Goal: Book appointment/travel/reservation

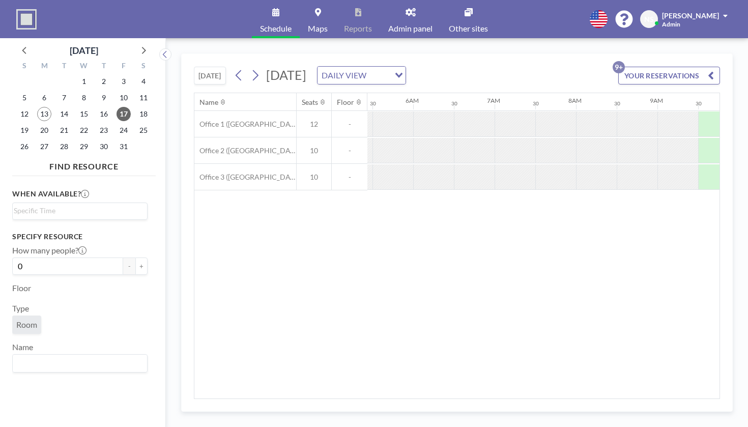
scroll to position [0, 496]
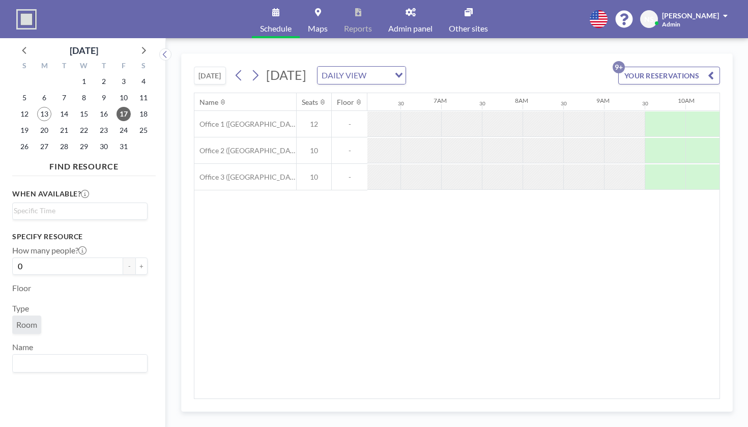
click at [194, 67] on button "[DATE]" at bounding box center [210, 76] width 32 height 18
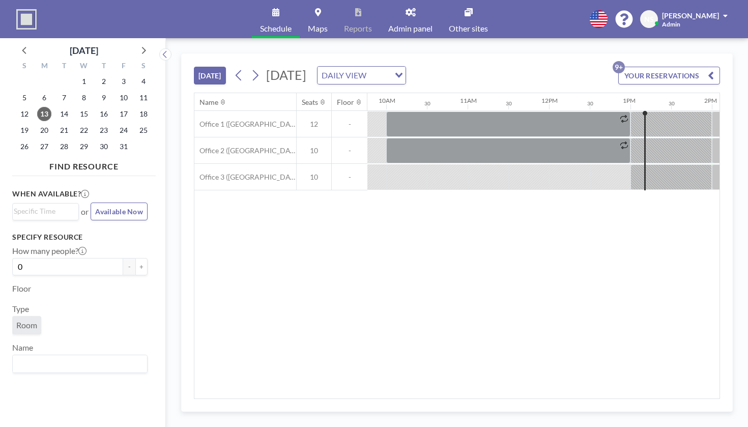
scroll to position [0, 813]
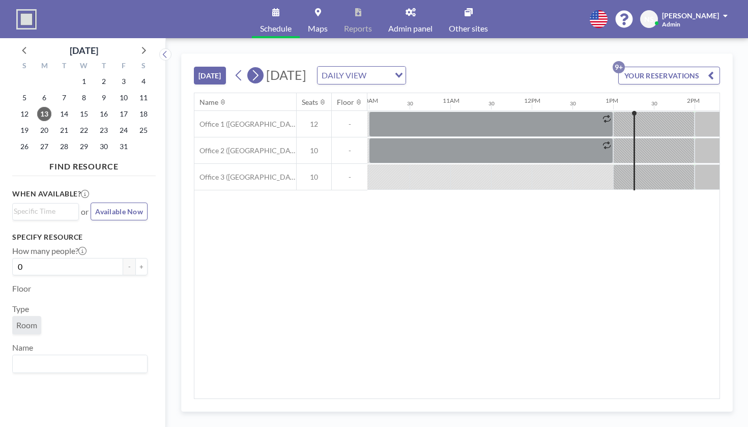
click at [250, 68] on icon at bounding box center [255, 75] width 10 height 15
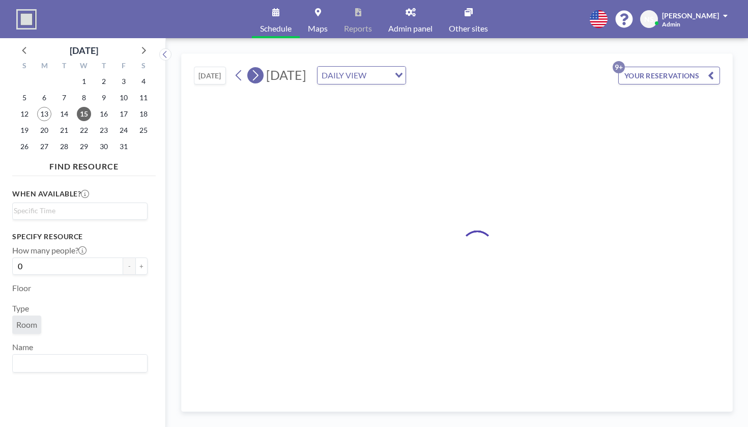
click at [250, 68] on icon at bounding box center [255, 75] width 10 height 15
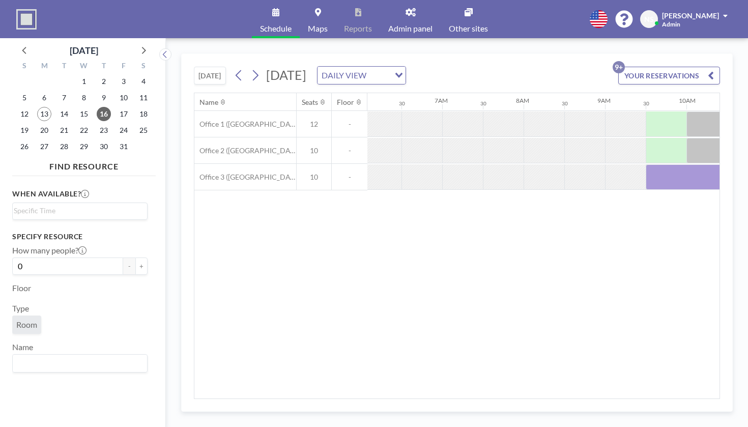
scroll to position [0, 496]
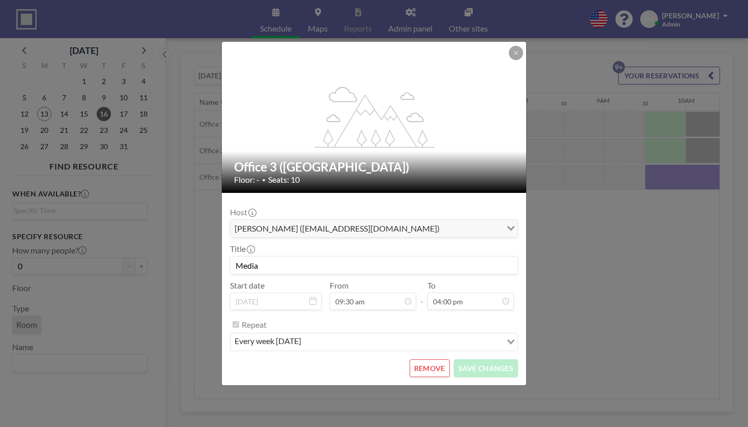
click at [276, 256] on input "Media" at bounding box center [374, 264] width 287 height 17
click at [273, 256] on input "Media" at bounding box center [374, 264] width 287 height 17
click at [290, 265] on div "Host [PERSON_NAME] ([EMAIL_ADDRESS][DOMAIN_NAME]) Loading... Title Media Start …" at bounding box center [374, 276] width 288 height 150
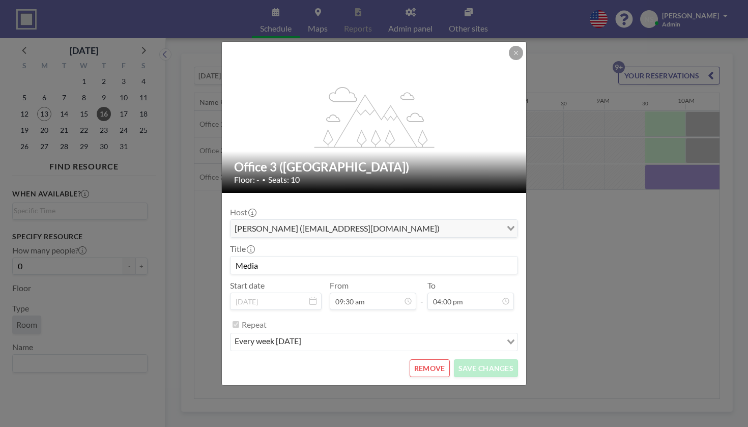
click at [287, 257] on input "Media" at bounding box center [374, 264] width 287 height 17
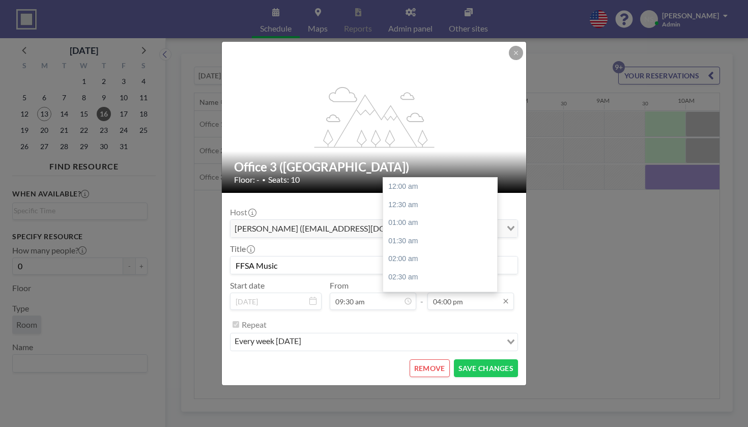
type input "FFSA Music"
click at [449, 293] on input "04:00 pm" at bounding box center [470, 301] width 87 height 17
click at [420, 232] on div "12:00 pm" at bounding box center [440, 241] width 114 height 18
type input "12:00 pm"
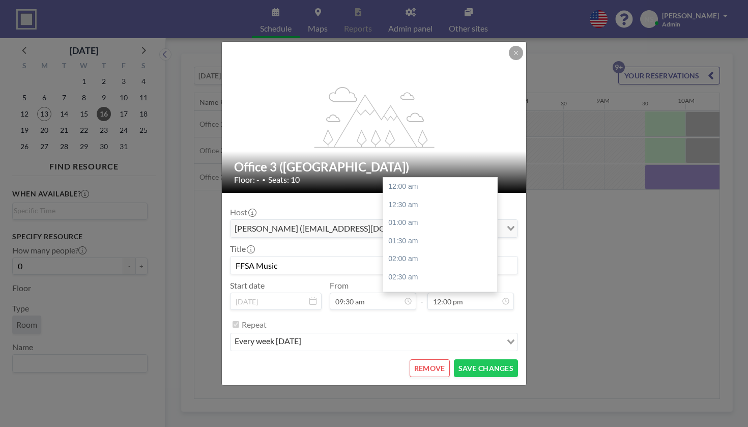
scroll to position [379, 0]
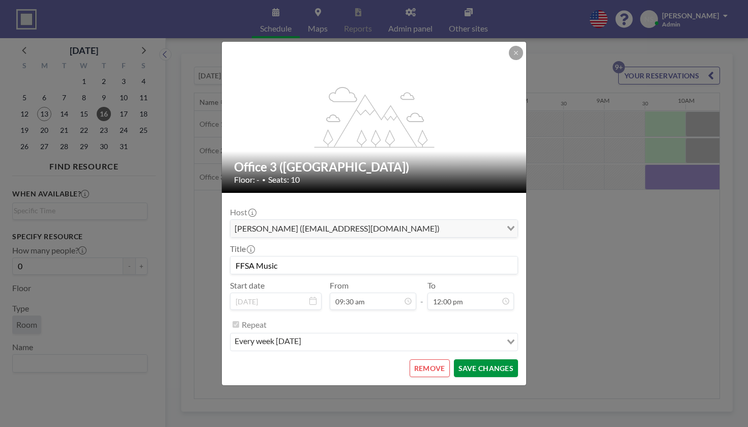
click at [473, 359] on button "SAVE CHANGES" at bounding box center [486, 368] width 64 height 18
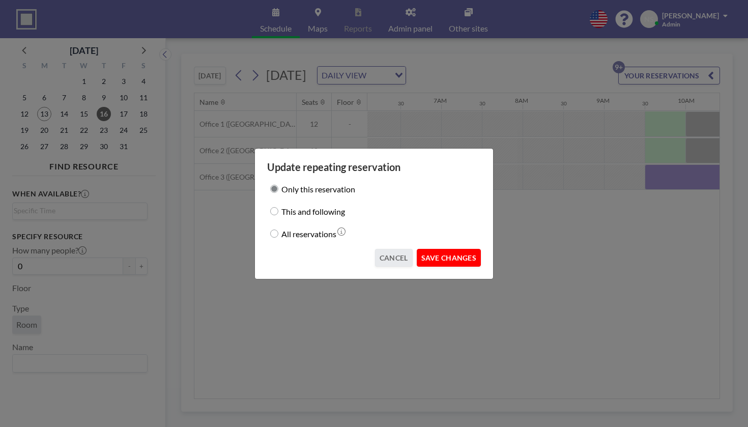
click at [432, 249] on button "SAVE CHANGES" at bounding box center [449, 258] width 64 height 18
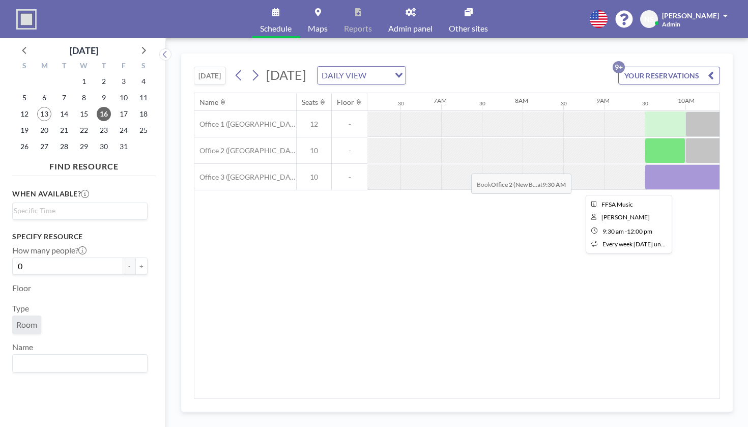
click at [645, 164] on div at bounding box center [747, 176] width 204 height 25
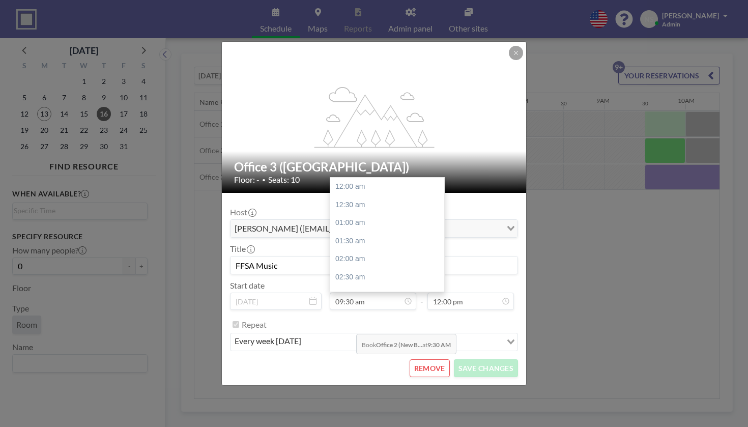
scroll to position [300, 0]
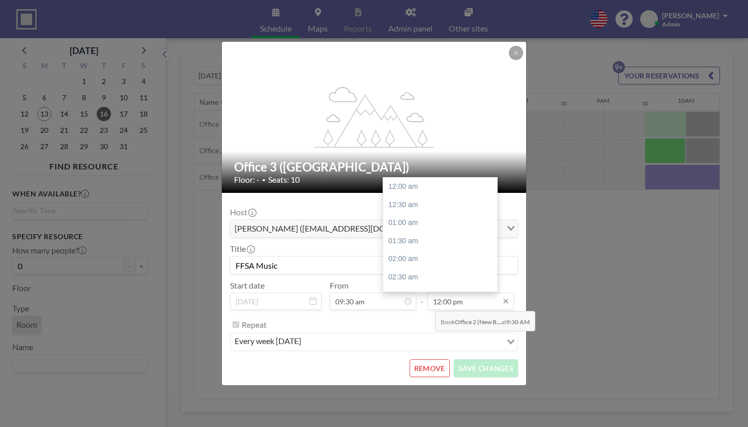
click at [432, 293] on input "12:00 pm" at bounding box center [470, 301] width 87 height 17
click at [426, 342] on div "03:00 pm" at bounding box center [440, 351] width 114 height 18
type input "03:00 pm"
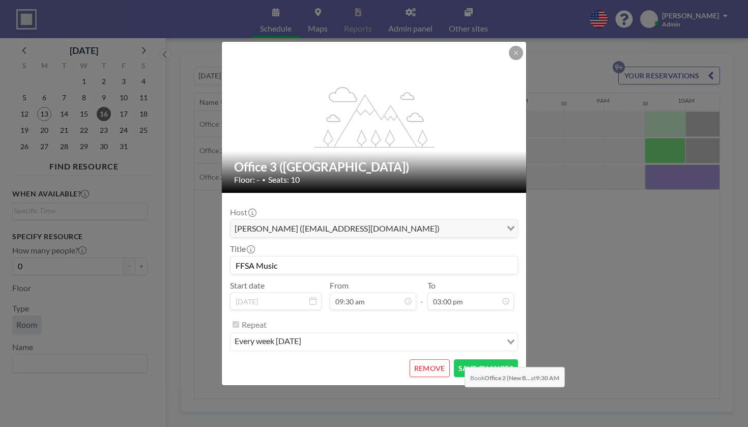
scroll to position [473, 0]
click at [466, 359] on button "SAVE CHANGES" at bounding box center [486, 368] width 64 height 18
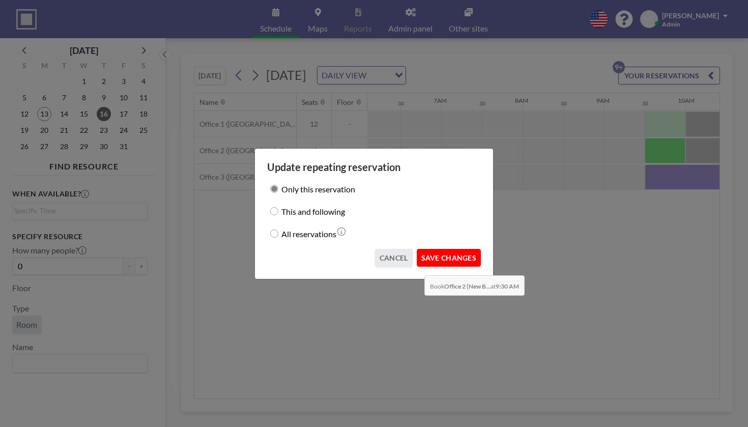
click at [421, 251] on button "SAVE CHANGES" at bounding box center [449, 258] width 64 height 18
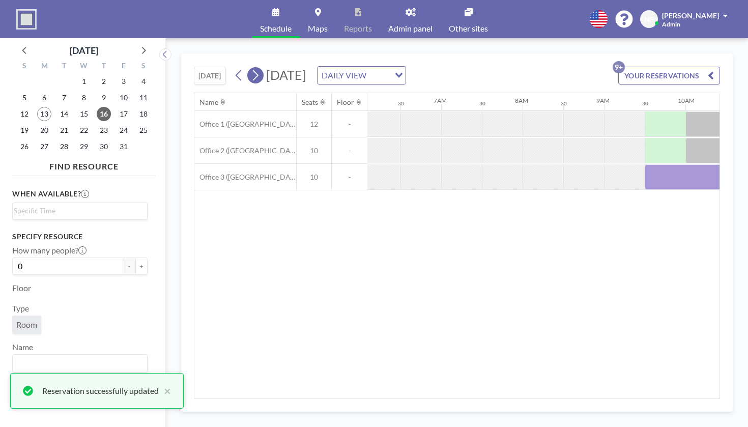
click at [250, 68] on icon at bounding box center [255, 75] width 10 height 15
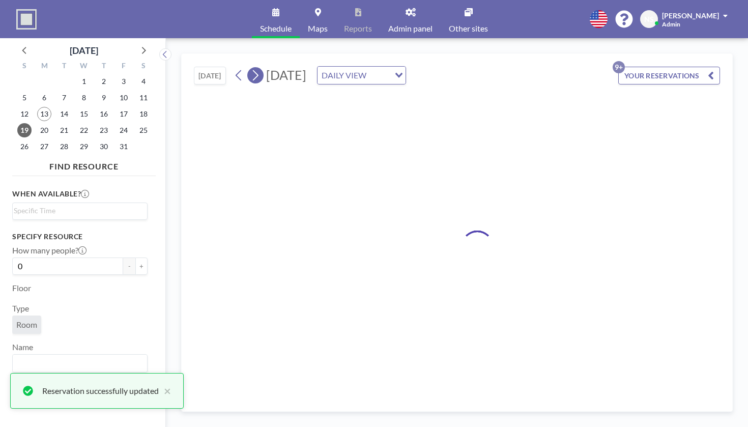
click at [250, 68] on icon at bounding box center [255, 75] width 10 height 15
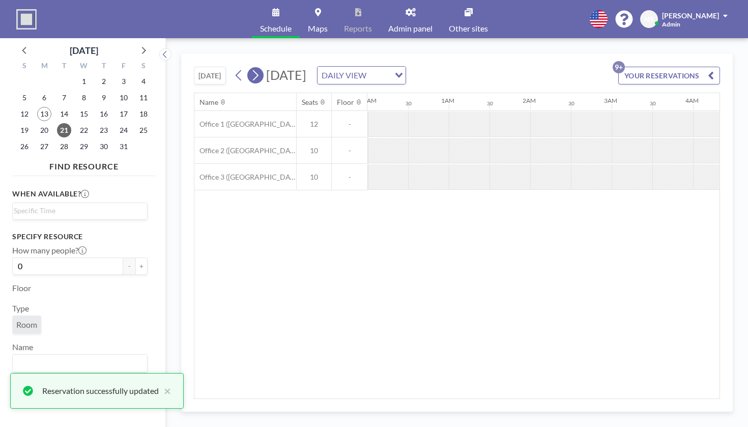
scroll to position [0, 320]
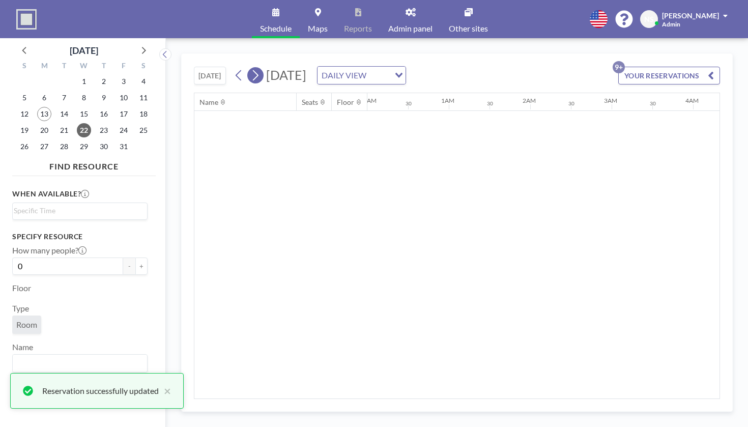
click at [250, 68] on icon at bounding box center [255, 75] width 10 height 15
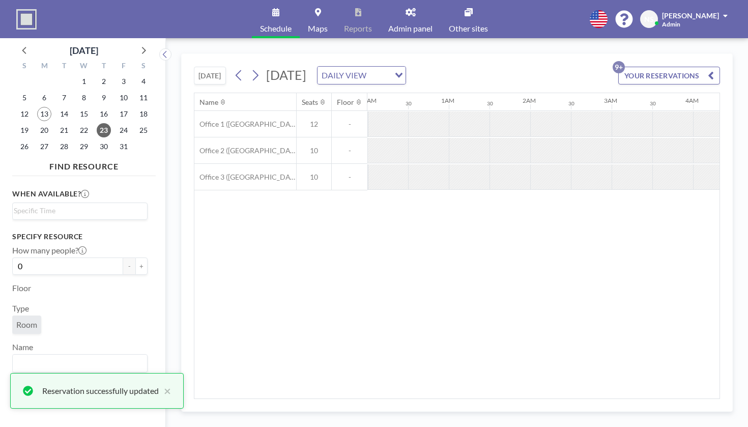
scroll to position [0, 496]
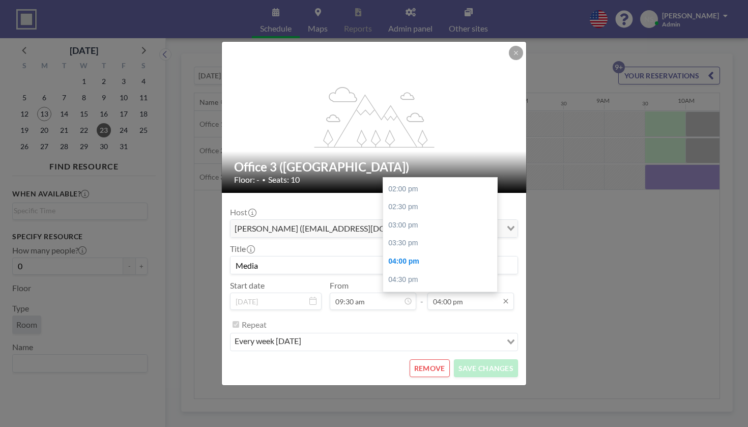
click at [442, 293] on input "04:00 pm" at bounding box center [470, 301] width 87 height 17
click at [404, 248] on div "12:00 pm" at bounding box center [440, 257] width 114 height 18
type input "12:00 pm"
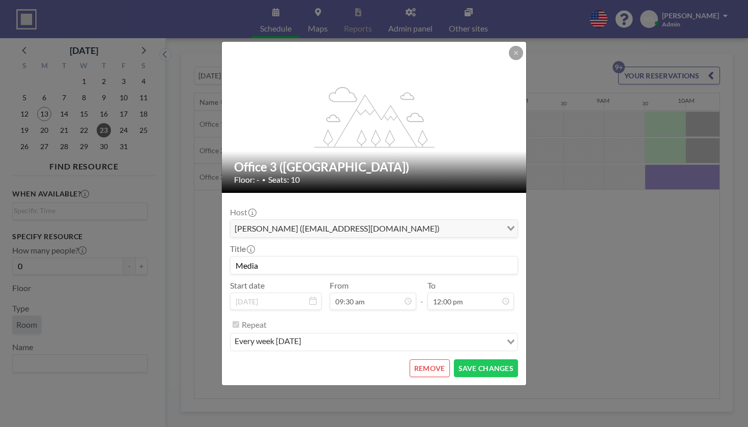
click at [270, 258] on input "Media" at bounding box center [374, 264] width 287 height 17
type input "G"
type input "FFSA Music"
click at [465, 359] on button "SAVE CHANGES" at bounding box center [486, 368] width 64 height 18
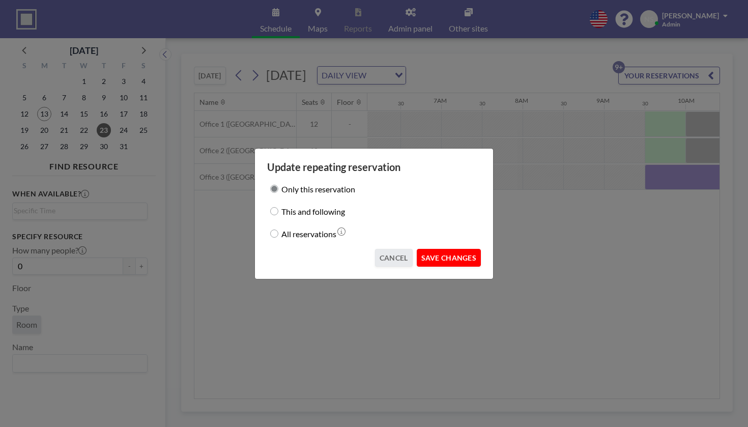
click at [440, 249] on button "SAVE CHANGES" at bounding box center [449, 258] width 64 height 18
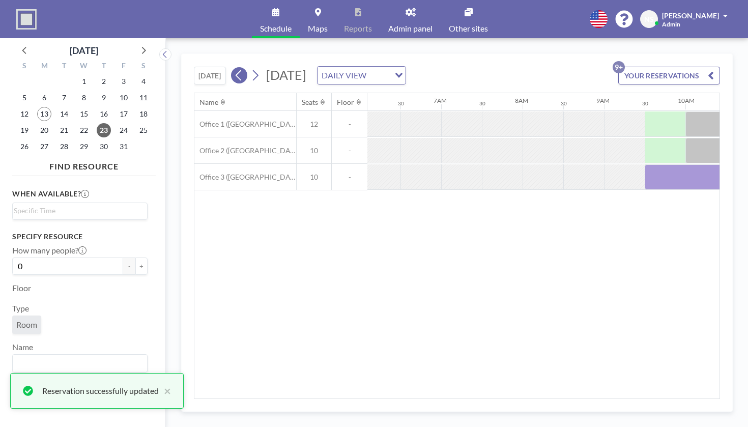
click at [234, 68] on icon at bounding box center [239, 75] width 10 height 15
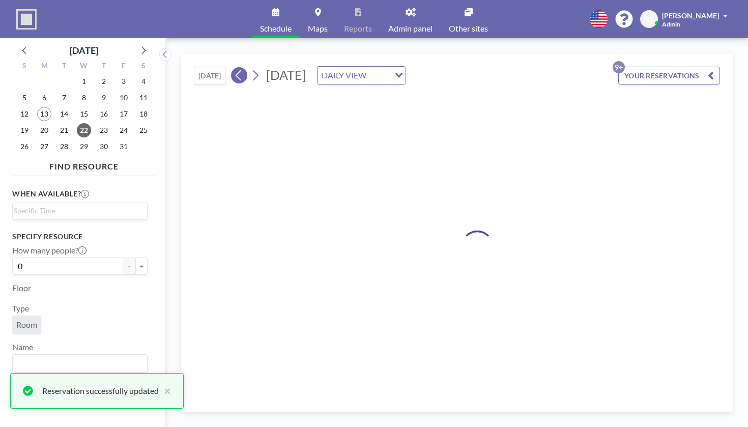
click at [234, 68] on icon at bounding box center [239, 75] width 10 height 15
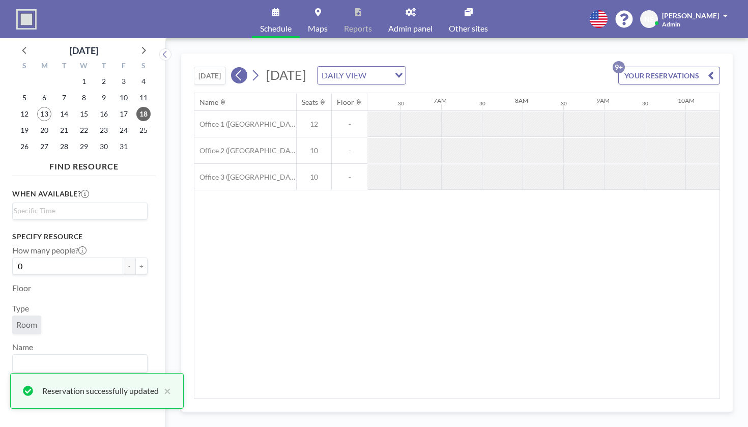
click at [234, 68] on icon at bounding box center [239, 75] width 10 height 15
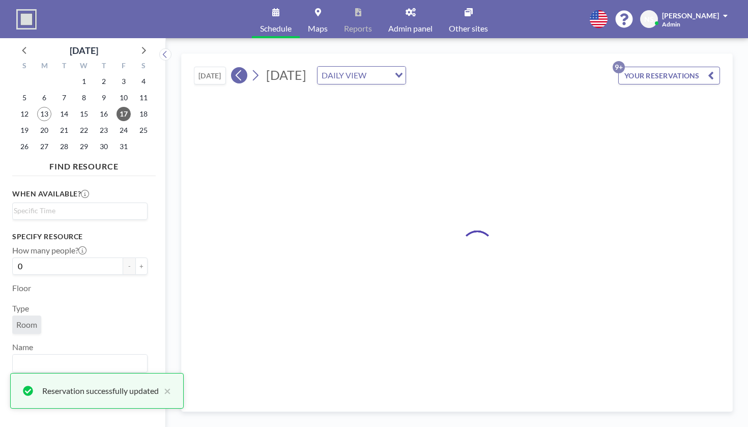
click at [234, 68] on icon at bounding box center [239, 75] width 10 height 15
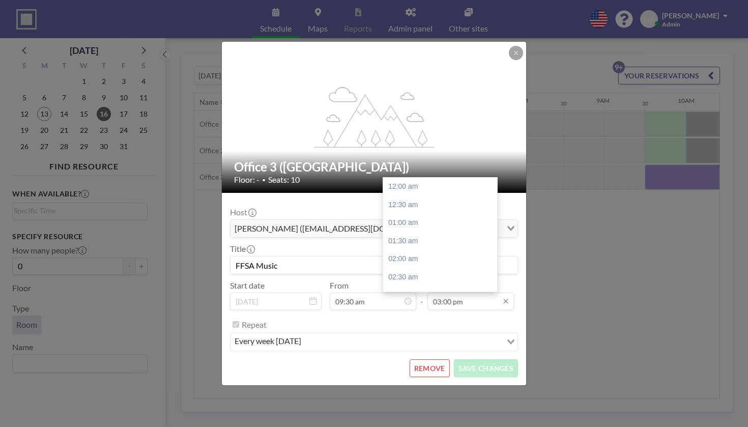
scroll to position [473, 0]
click at [438, 293] on input "03:00 pm" at bounding box center [470, 301] width 87 height 17
click at [417, 338] on div "05:30 pm" at bounding box center [440, 347] width 114 height 18
type input "05:30 pm"
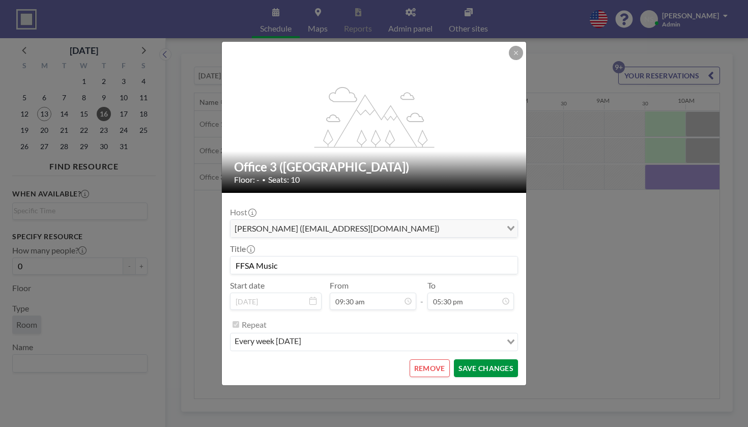
scroll to position [552, 0]
click at [464, 359] on button "SAVE CHANGES" at bounding box center [486, 368] width 64 height 18
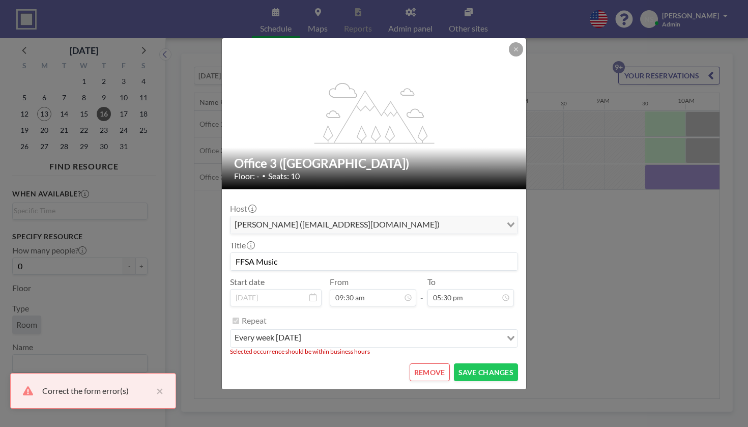
scroll to position [300, 0]
click at [454, 363] on button "SAVE CHANGES" at bounding box center [486, 372] width 64 height 18
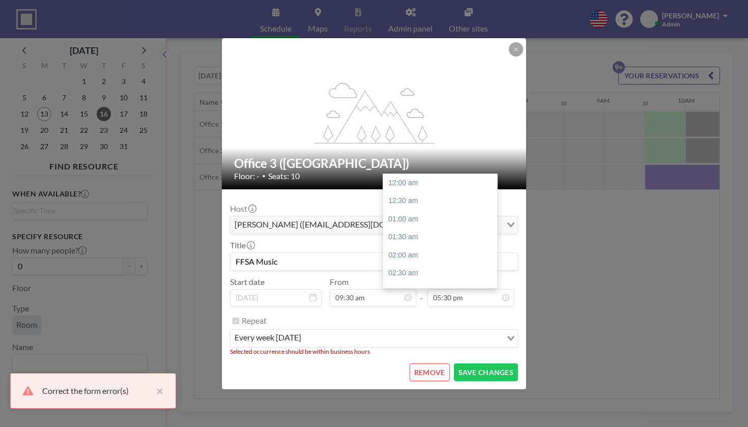
scroll to position [552, 0]
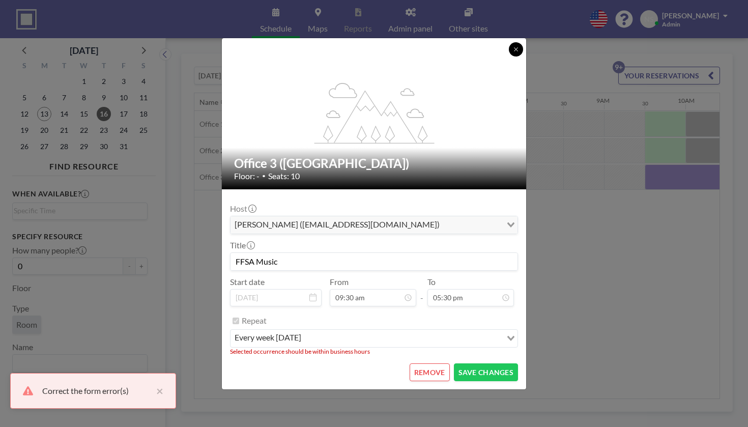
click at [513, 52] on icon at bounding box center [516, 49] width 6 height 6
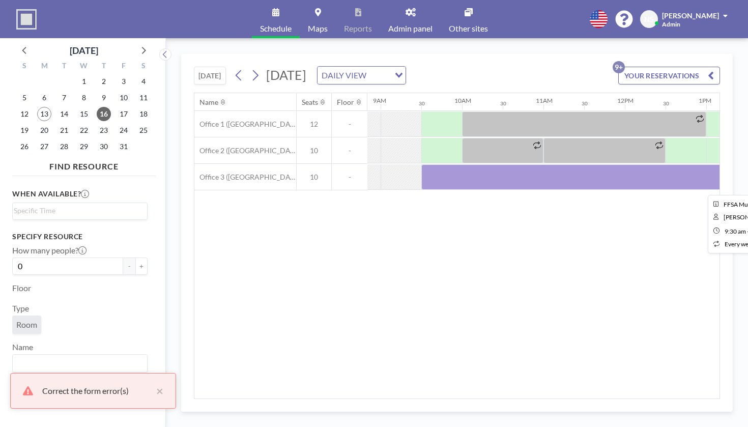
scroll to position [0, 738]
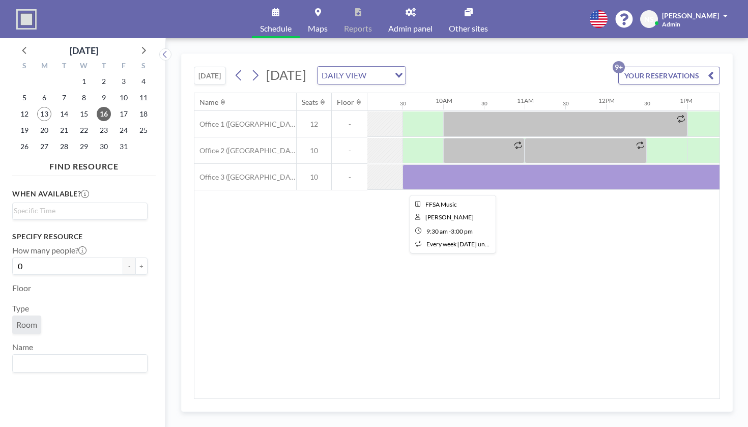
click at [471, 164] on div at bounding box center [627, 176] width 448 height 25
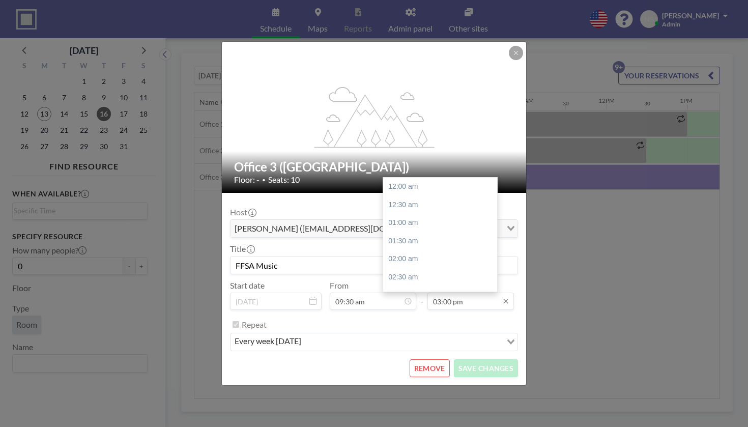
scroll to position [473, 0]
click at [424, 284] on div "04:00 pm" at bounding box center [440, 293] width 114 height 18
type input "04:00 pm"
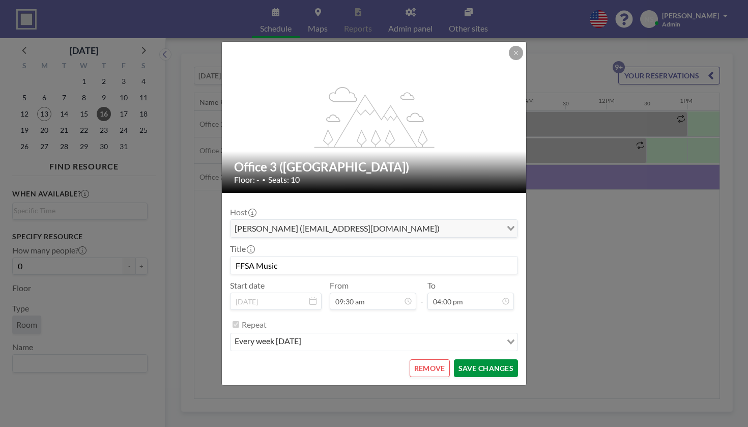
click at [469, 359] on button "SAVE CHANGES" at bounding box center [486, 368] width 64 height 18
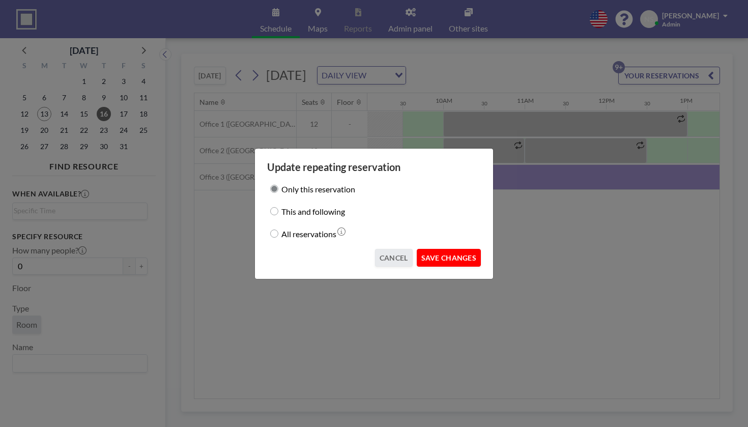
click at [426, 253] on button "SAVE CHANGES" at bounding box center [449, 258] width 64 height 18
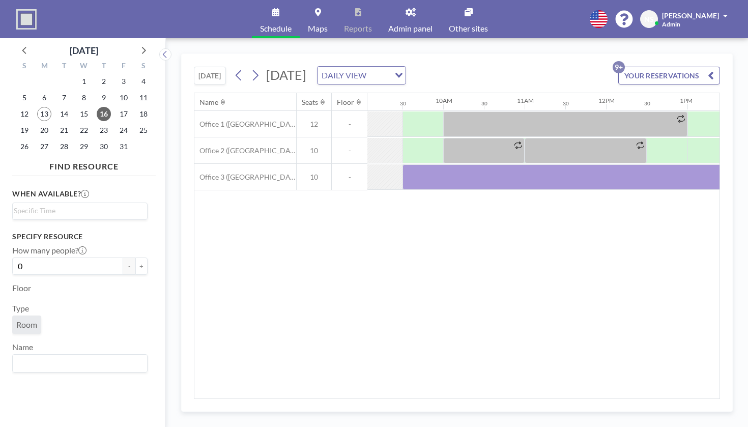
click at [194, 67] on button "[DATE]" at bounding box center [210, 76] width 32 height 18
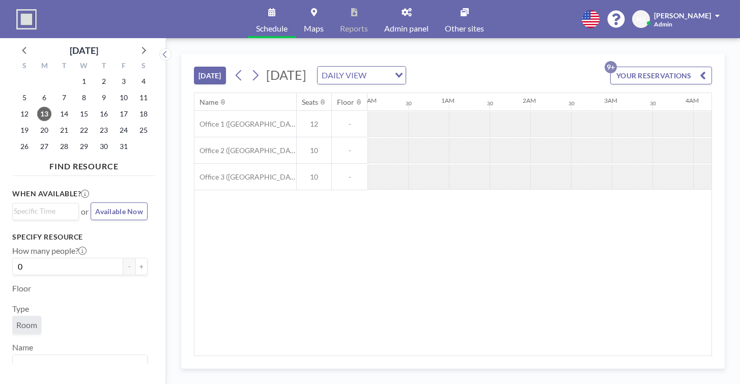
scroll to position [0, 860]
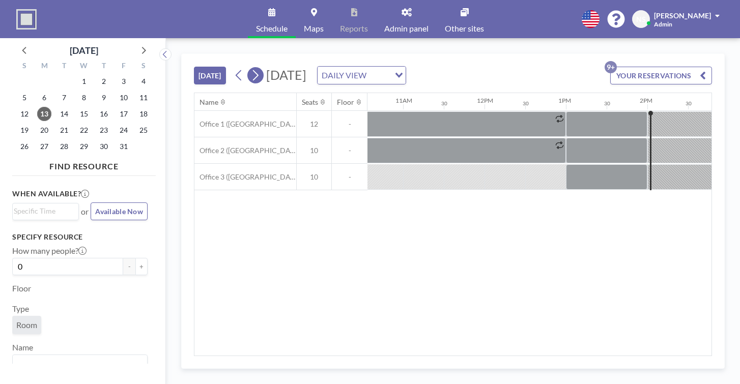
click at [250, 68] on icon at bounding box center [255, 75] width 10 height 15
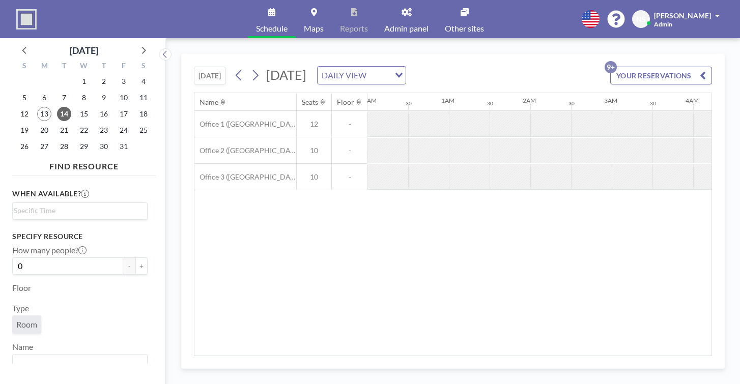
scroll to position [0, 496]
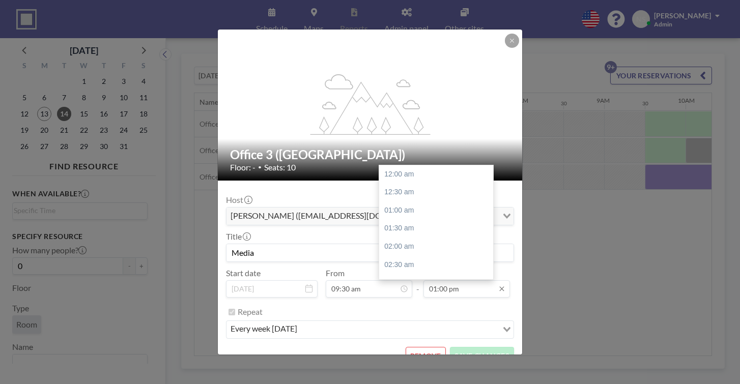
scroll to position [410, 0]
click at [401, 298] on div "03:00 pm" at bounding box center [436, 307] width 114 height 18
type input "03:00 pm"
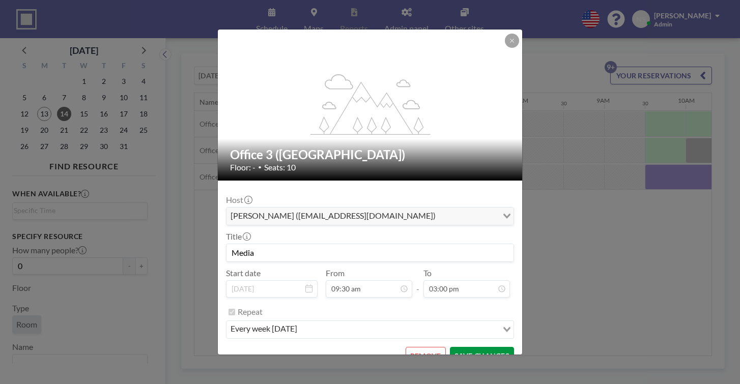
click at [456, 347] on button "SAVE CHANGES" at bounding box center [482, 356] width 64 height 18
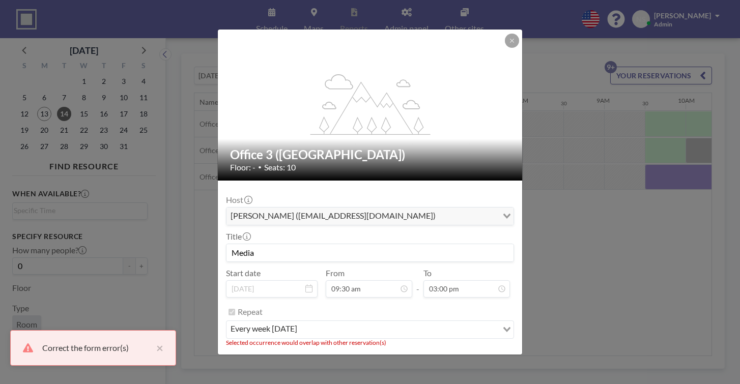
scroll to position [300, 0]
click at [509, 44] on icon at bounding box center [512, 41] width 6 height 6
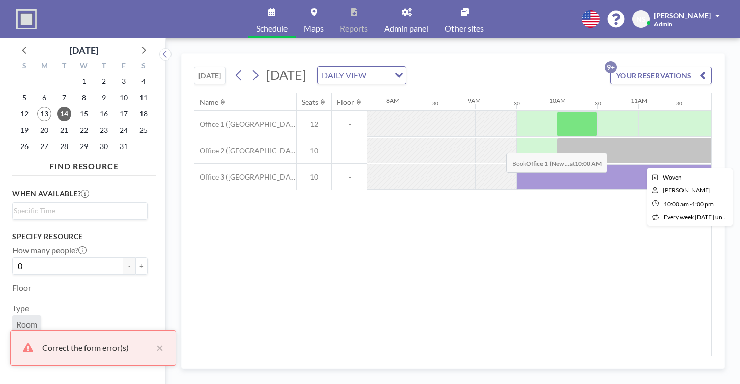
scroll to position [0, 632]
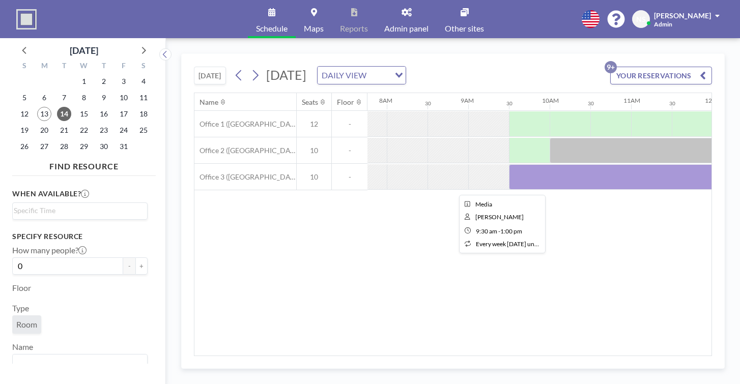
click at [509, 164] on div at bounding box center [651, 176] width 285 height 25
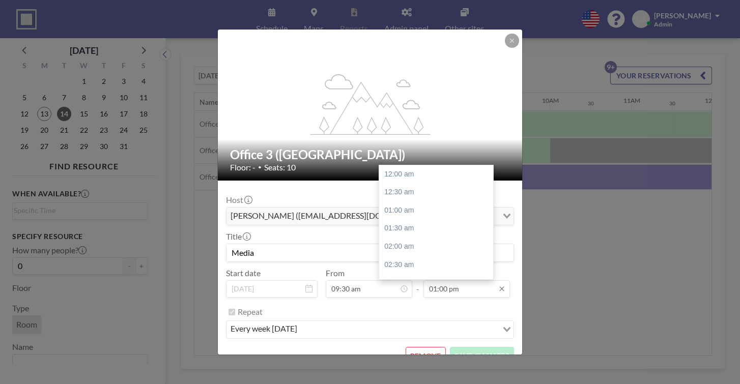
scroll to position [410, 0]
click at [433, 280] on input "01:00 pm" at bounding box center [466, 288] width 87 height 17
click at [409, 262] on div "02:00 pm" at bounding box center [436, 271] width 114 height 18
type input "02:00 pm"
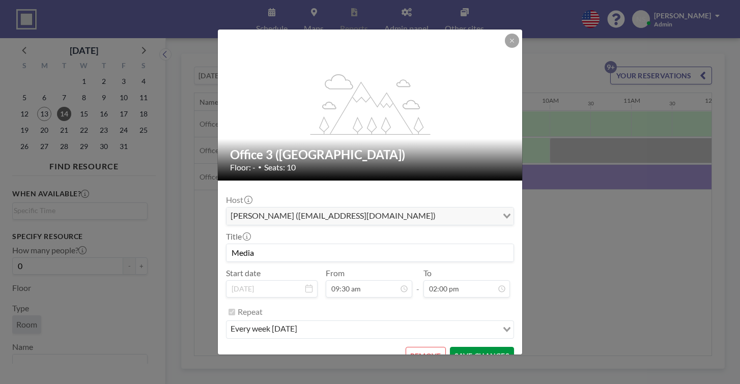
scroll to position [442, 0]
click at [468, 347] on button "SAVE CHANGES" at bounding box center [482, 356] width 64 height 18
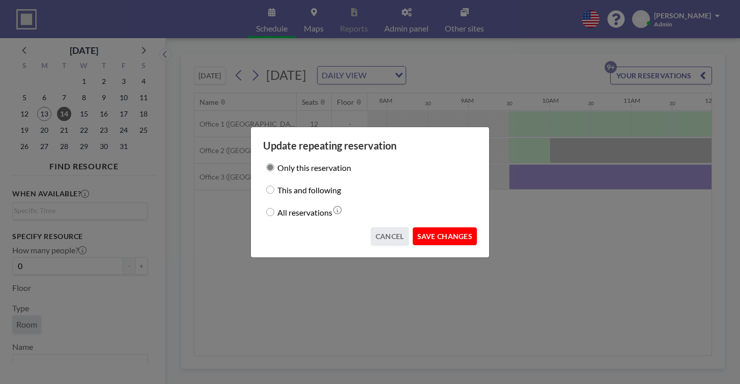
click at [436, 227] on button "SAVE CHANGES" at bounding box center [445, 236] width 64 height 18
